Goal: Entertainment & Leisure: Consume media (video, audio)

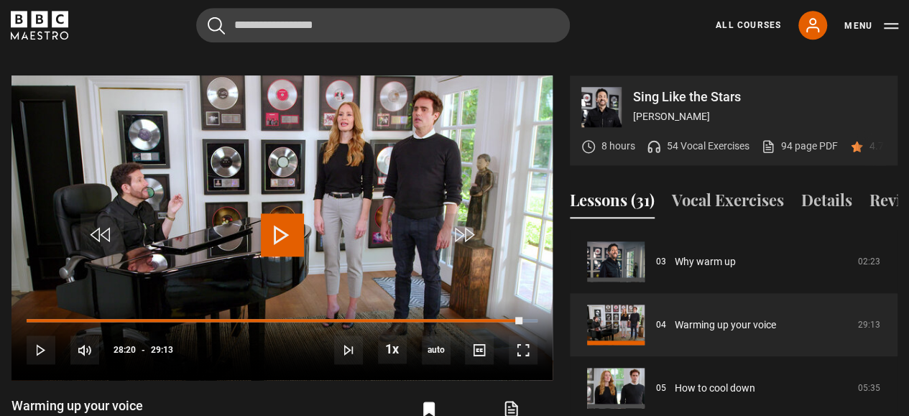
click at [753, 16] on div "All Courses My Account Search Menu" at bounding box center [798, 25] width 200 height 29
click at [749, 24] on link "All Courses" at bounding box center [748, 25] width 65 height 13
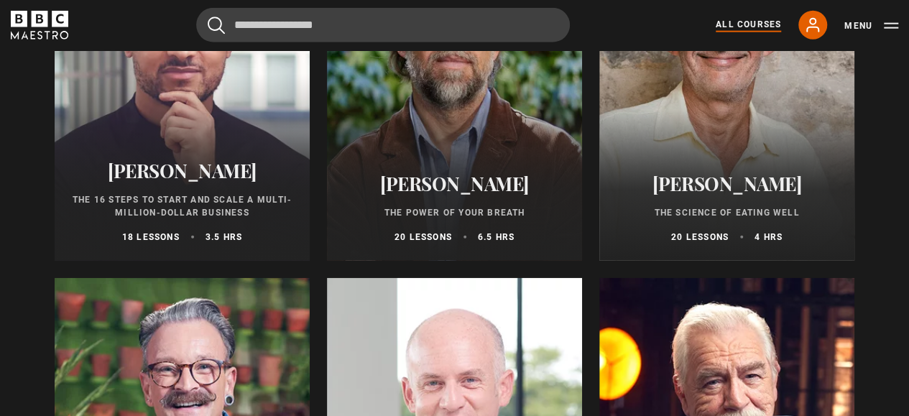
scroll to position [1761, 0]
click at [402, 189] on h2 "[PERSON_NAME]" at bounding box center [454, 183] width 221 height 22
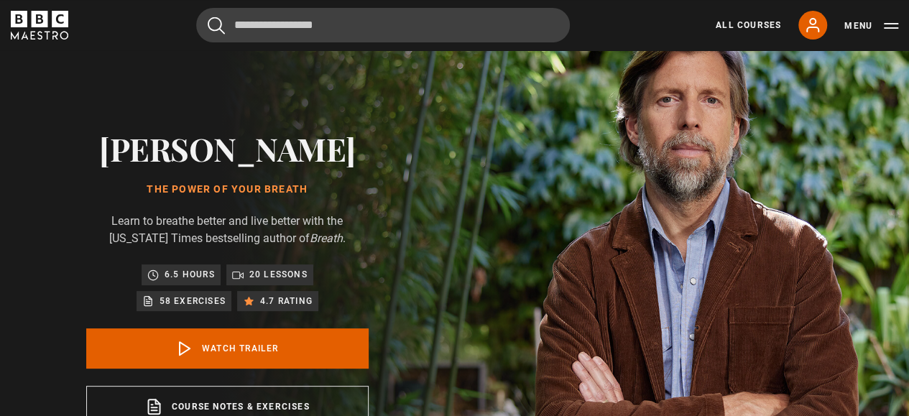
scroll to position [33, 0]
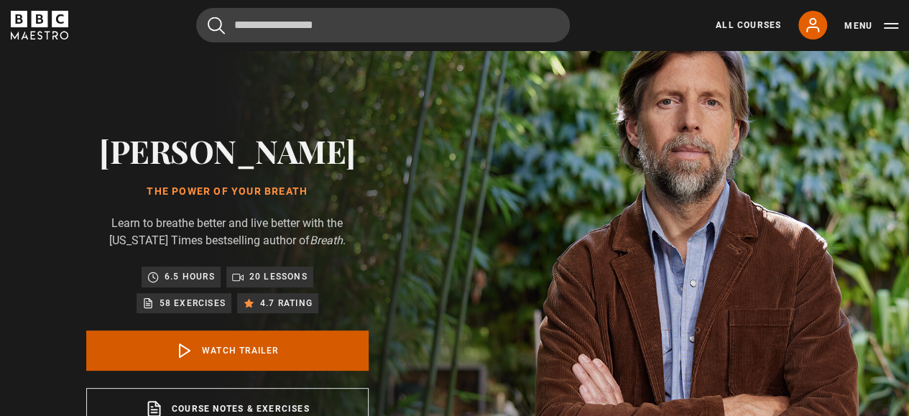
click at [278, 356] on link "Watch Trailer" at bounding box center [227, 351] width 282 height 40
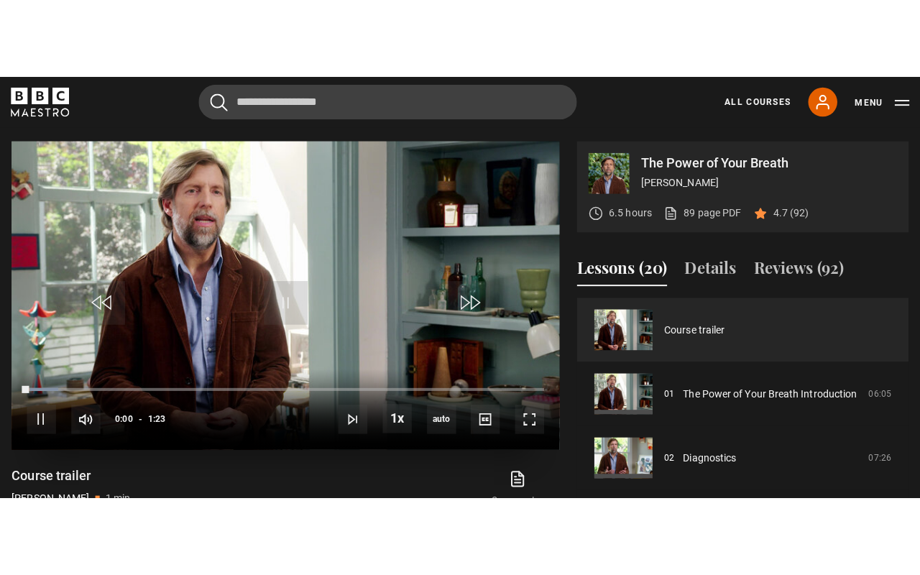
scroll to position [577, 0]
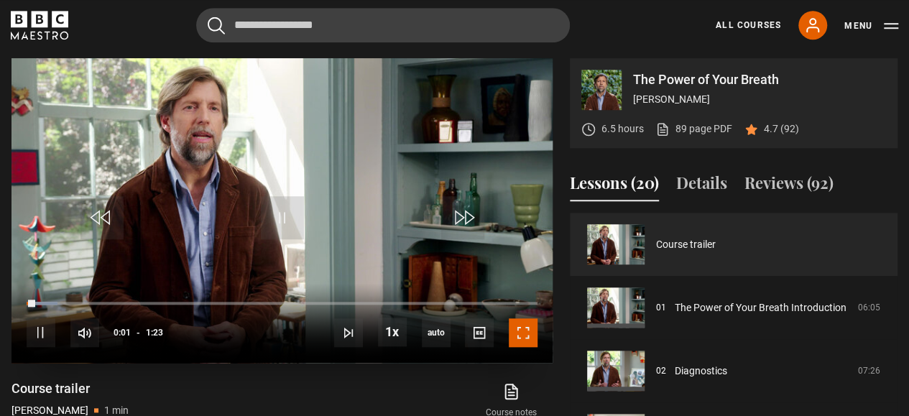
click at [525, 331] on span "Video Player" at bounding box center [523, 332] width 29 height 29
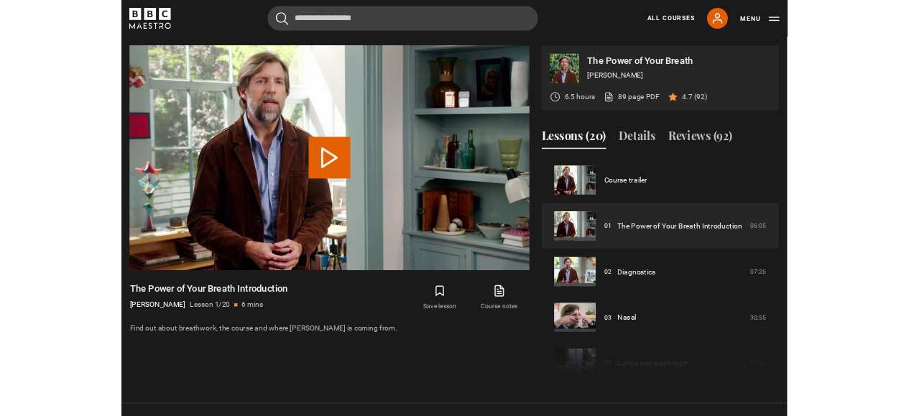
scroll to position [582, 0]
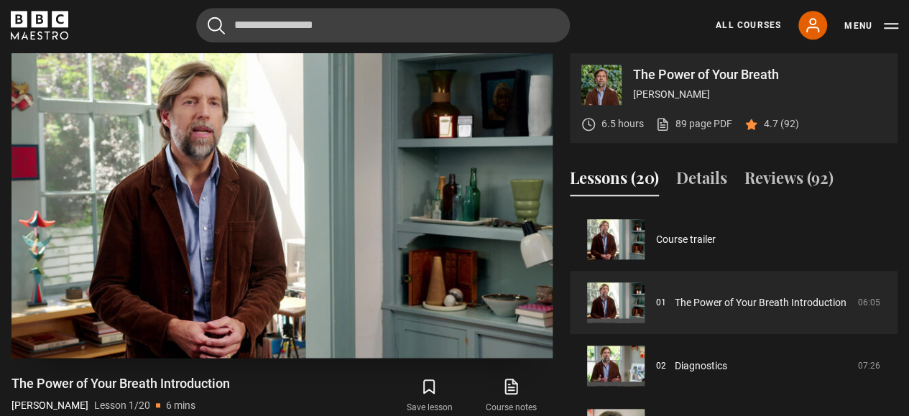
drag, startPoint x: 470, startPoint y: 9, endPoint x: 132, endPoint y: 178, distance: 377.6
click at [132, 178] on video "Video Player" at bounding box center [281, 205] width 541 height 305
